Goal: Transaction & Acquisition: Purchase product/service

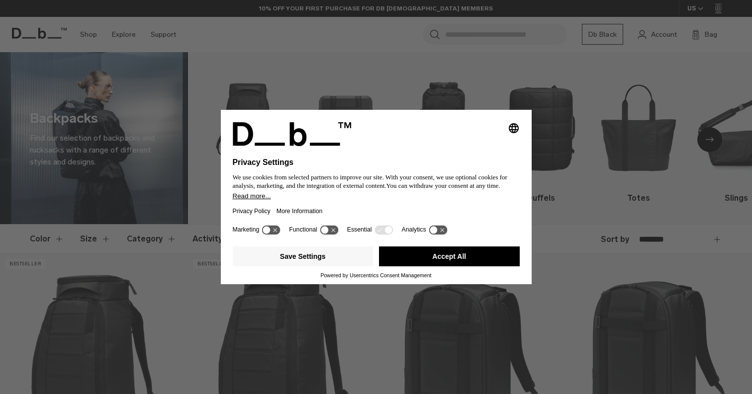
click at [414, 254] on button "Accept All" at bounding box center [449, 257] width 141 height 20
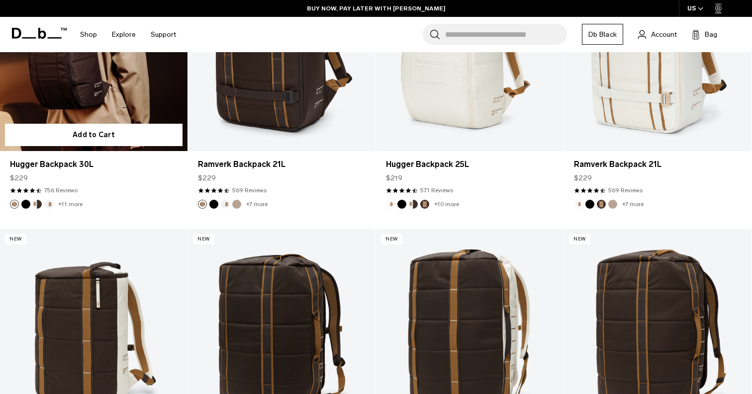
scroll to position [563, 0]
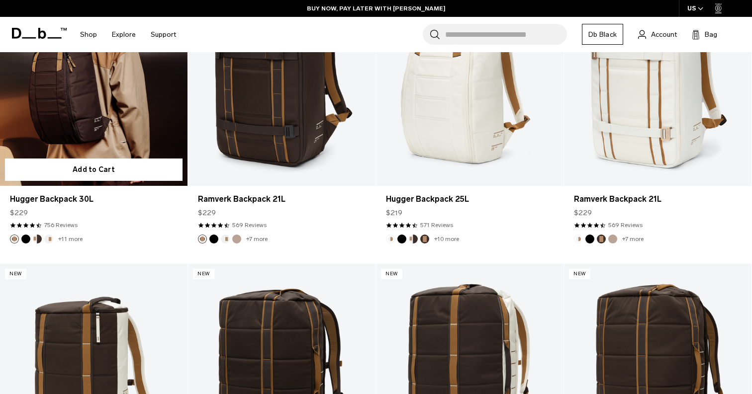
click at [140, 113] on link "Hugger Backpack 30L" at bounding box center [93, 82] width 187 height 208
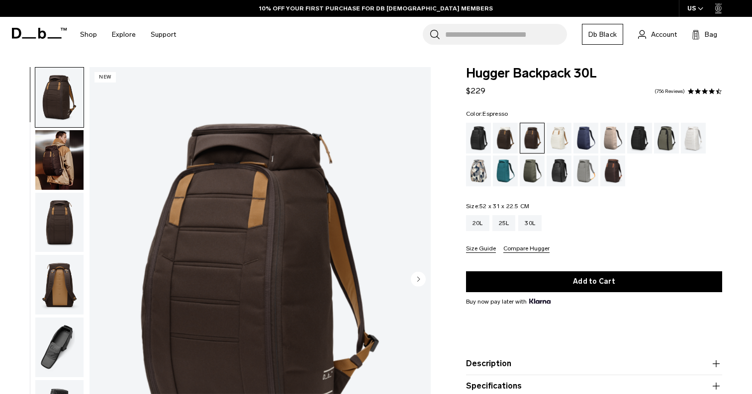
click at [58, 348] on img "button" at bounding box center [59, 348] width 48 height 60
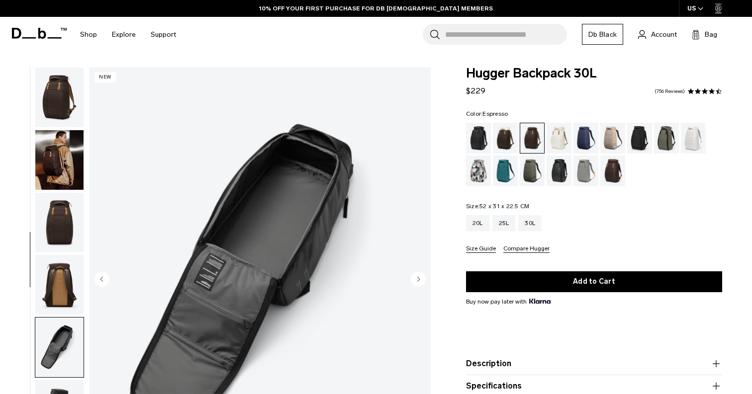
scroll to position [205, 0]
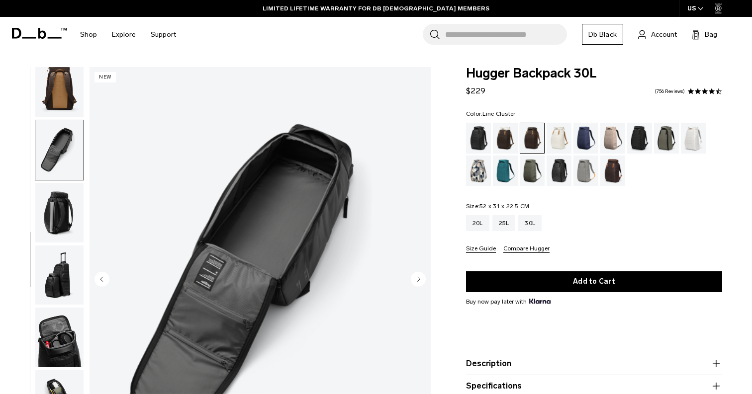
click at [480, 165] on div "Line Cluster" at bounding box center [478, 171] width 25 height 31
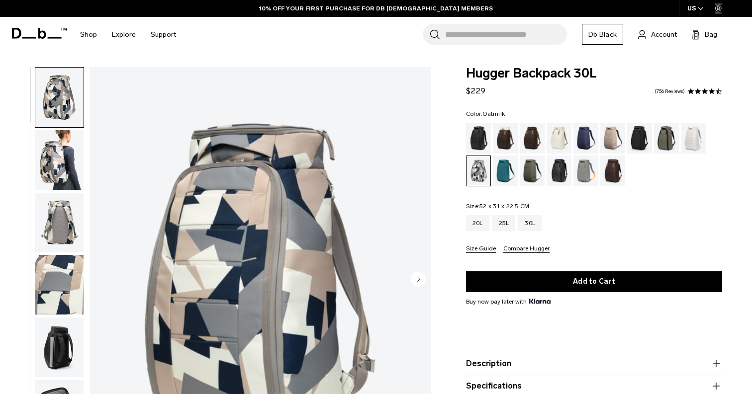
click at [558, 146] on div "Oatmilk" at bounding box center [558, 138] width 25 height 31
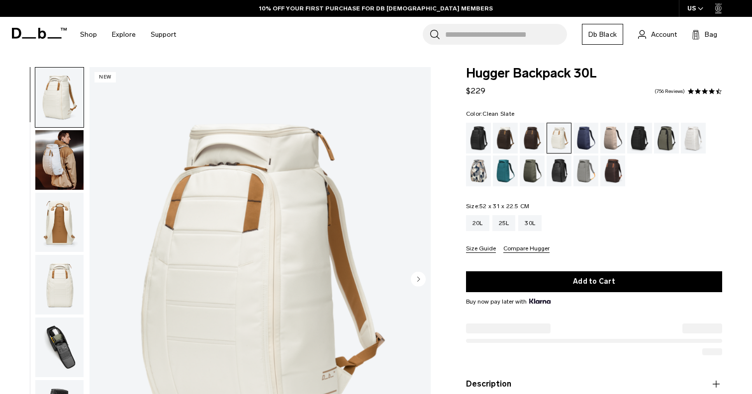
click at [685, 130] on div "Clean Slate" at bounding box center [693, 138] width 25 height 31
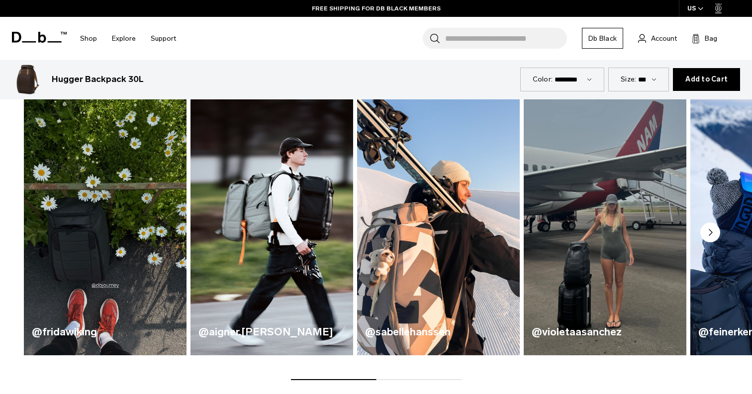
scroll to position [486, 0]
click at [619, 270] on img "4 / 5" at bounding box center [605, 222] width 168 height 276
click at [585, 333] on h4 "@violetaasanchez" at bounding box center [604, 332] width 147 height 16
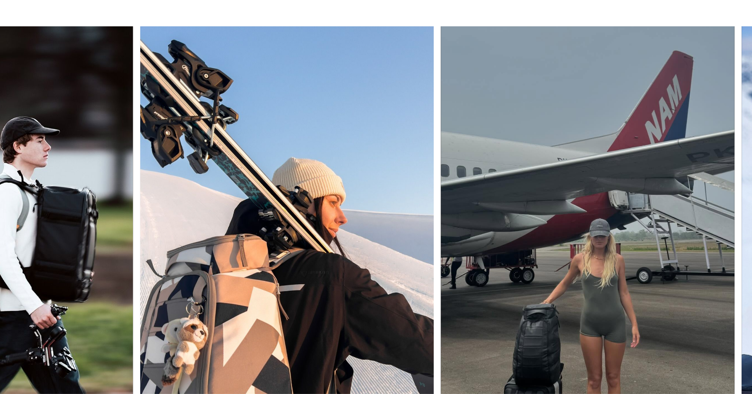
scroll to position [443, 0]
